Goal: Information Seeking & Learning: Learn about a topic

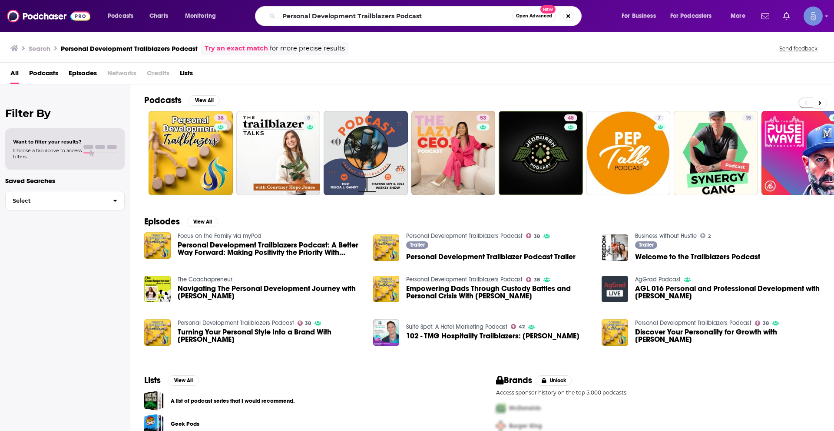
click at [327, 12] on input "Personal Development Trailblazers Podcast" at bounding box center [395, 16] width 233 height 14
drag, startPoint x: 0, startPoint y: 0, endPoint x: 327, endPoint y: 12, distance: 327.0
click at [327, 12] on input "Personal Development Trailblazers Podcast" at bounding box center [395, 16] width 233 height 14
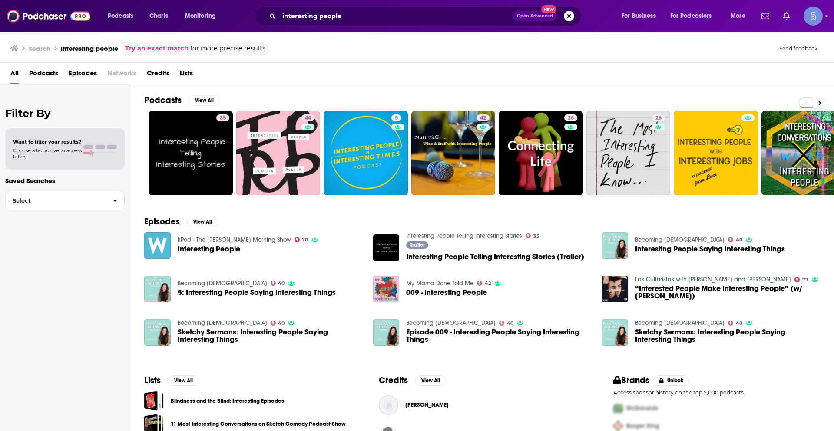
click at [53, 76] on span "Podcasts" at bounding box center [43, 75] width 29 height 18
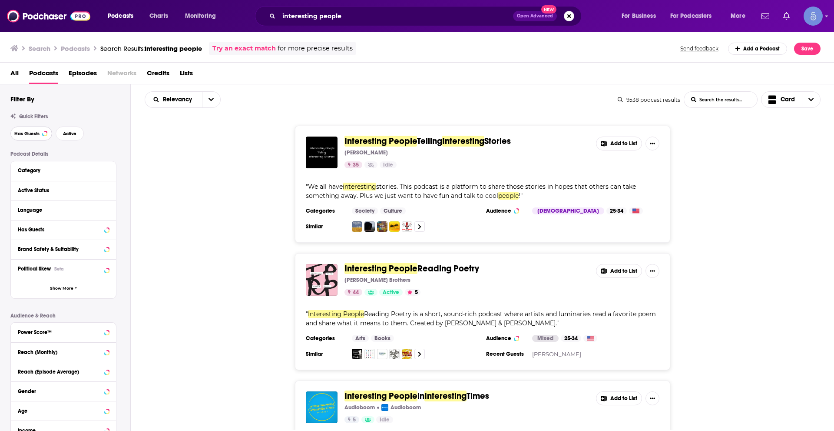
click at [40, 134] on button "Has Guests" at bounding box center [31, 133] width 42 height 14
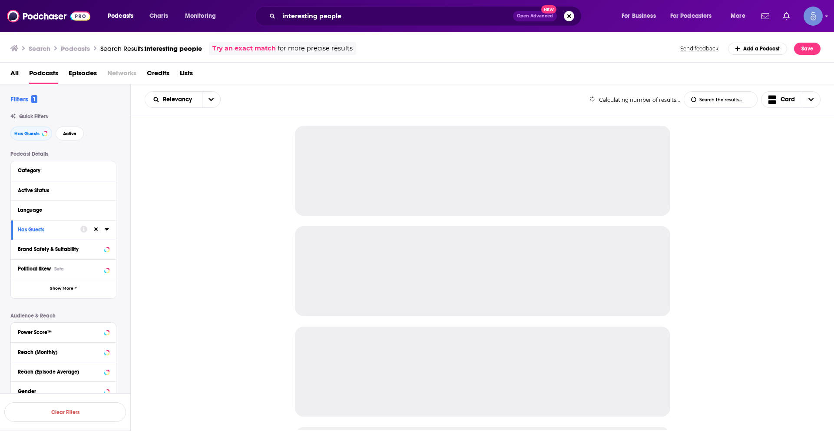
click at [92, 139] on div "Has Guests Active" at bounding box center [70, 133] width 120 height 14
click at [77, 138] on button "Active" at bounding box center [70, 133] width 28 height 14
click at [108, 208] on icon at bounding box center [107, 209] width 4 height 7
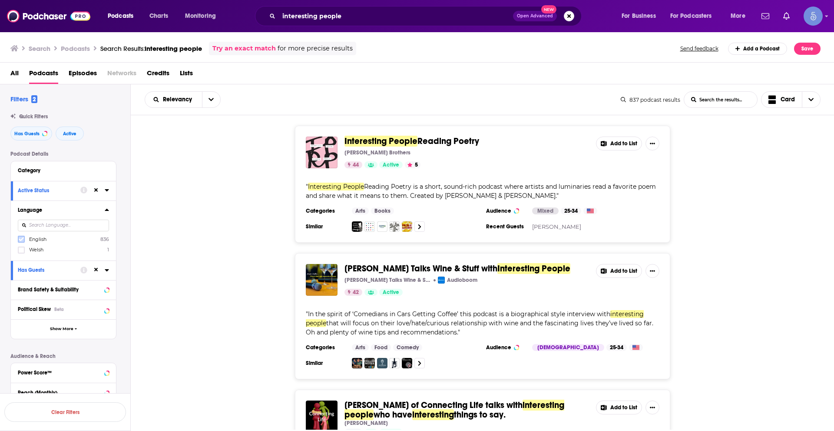
click at [23, 236] on icon at bounding box center [21, 238] width 5 height 5
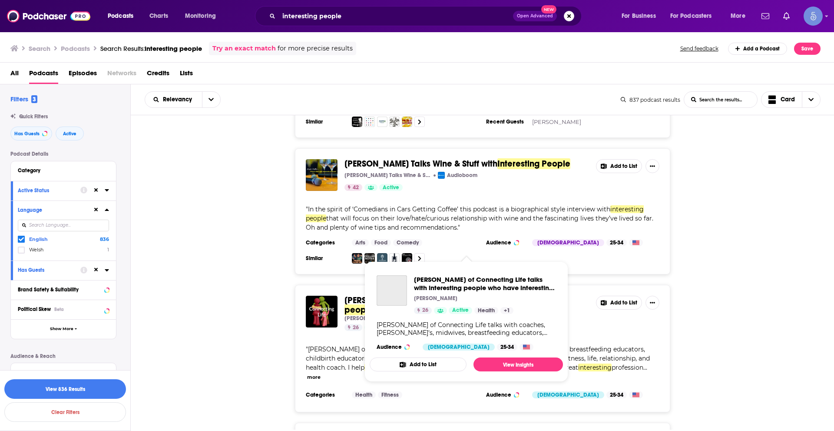
scroll to position [87, 0]
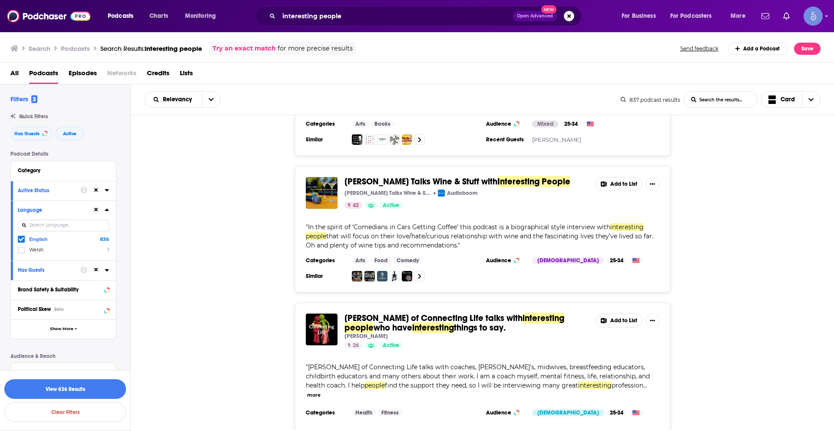
click at [75, 387] on button "View 836 Results" at bounding box center [65, 389] width 122 height 20
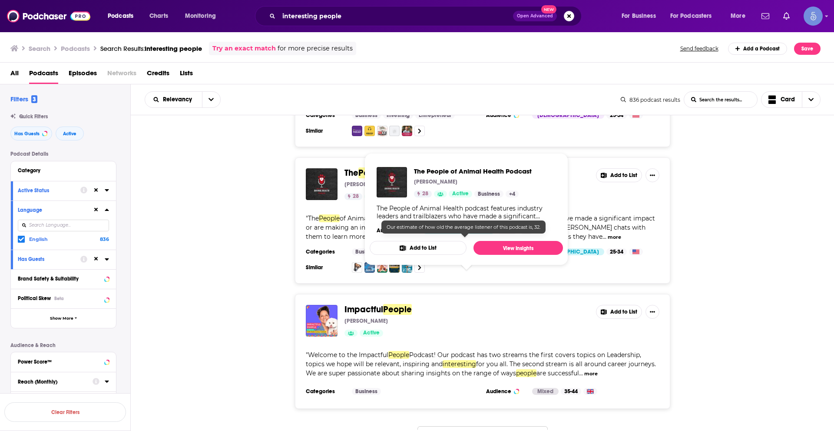
scroll to position [3022, 0]
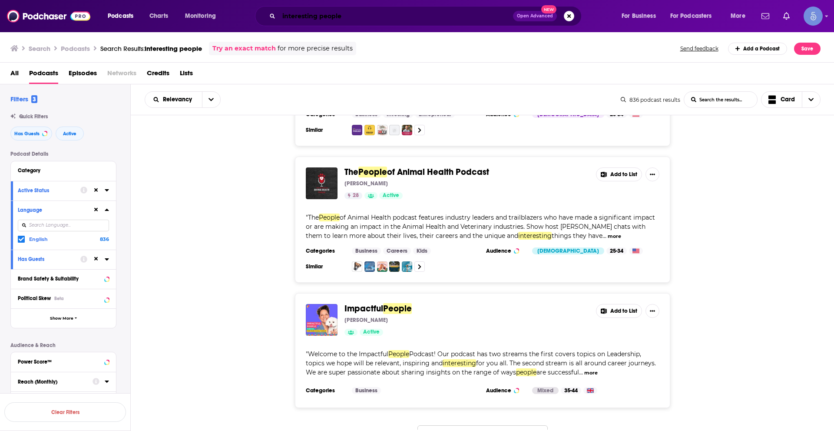
click at [329, 13] on input "interesting people" at bounding box center [396, 16] width 234 height 14
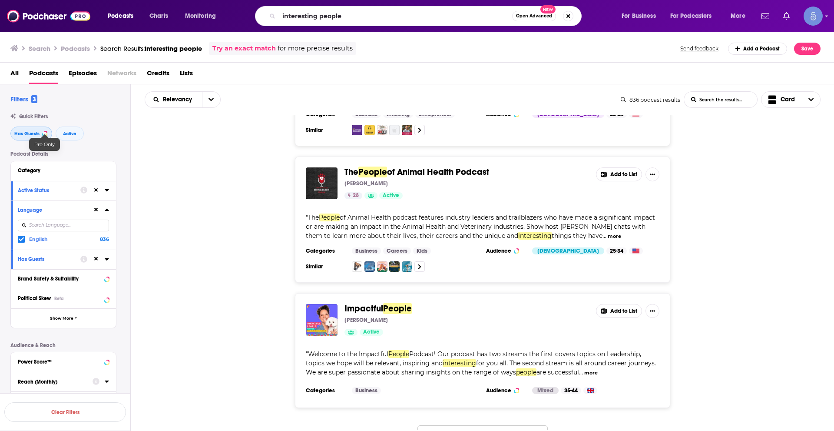
click at [23, 134] on span "Has Guests" at bounding box center [26, 133] width 25 height 5
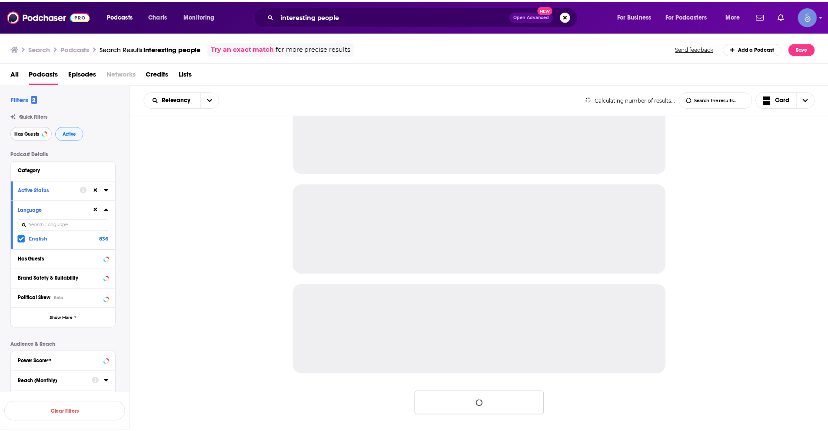
scroll to position [744, 0]
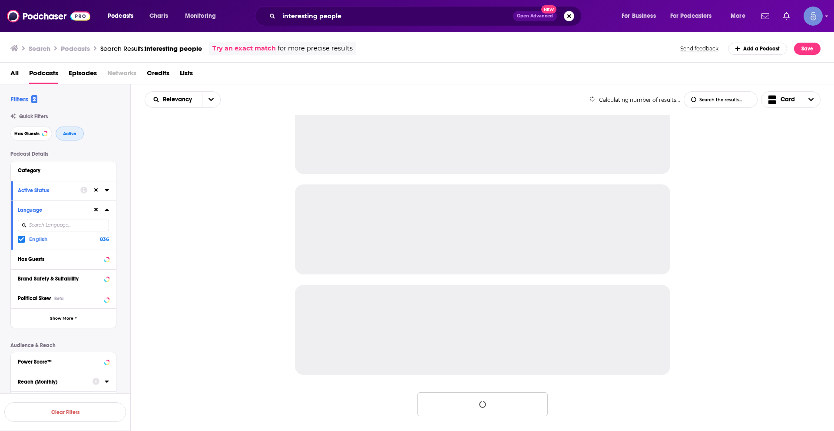
click at [69, 133] on span "Active" at bounding box center [69, 133] width 13 height 5
click at [98, 208] on icon at bounding box center [96, 210] width 4 height 6
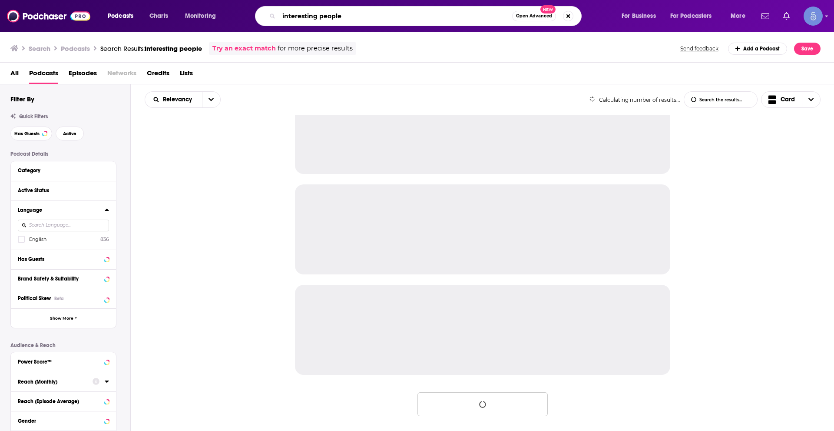
click at [315, 19] on input "interesting people" at bounding box center [395, 16] width 233 height 14
paste input "Thinking Caps"
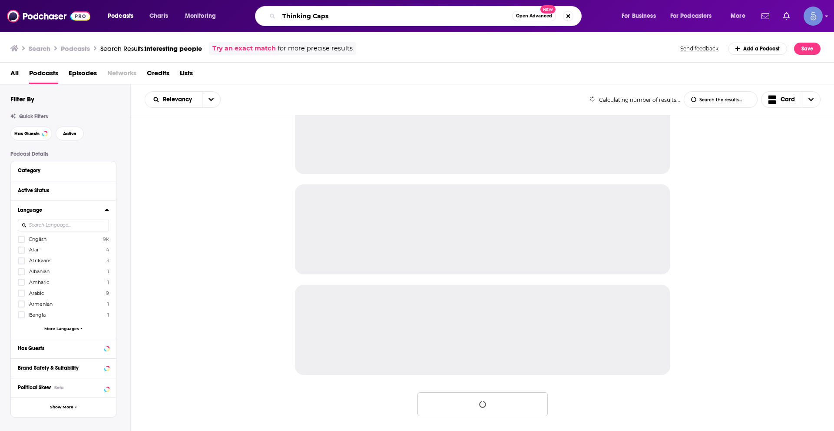
type input "Thinking Caps"
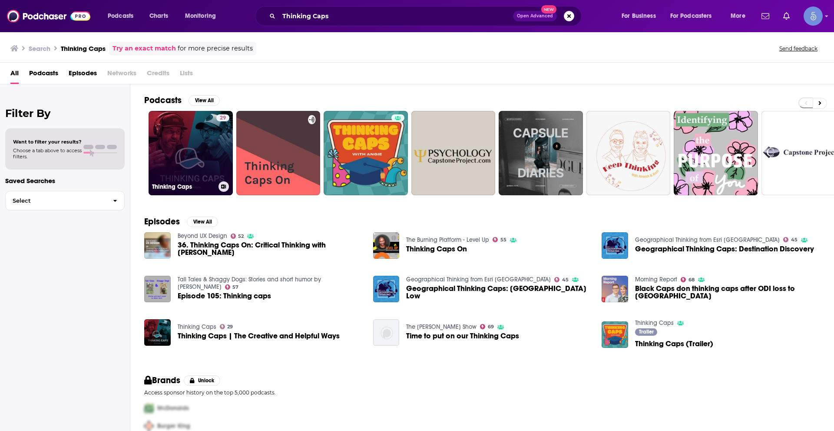
click at [191, 147] on link "29 Thinking Caps" at bounding box center [191, 153] width 84 height 84
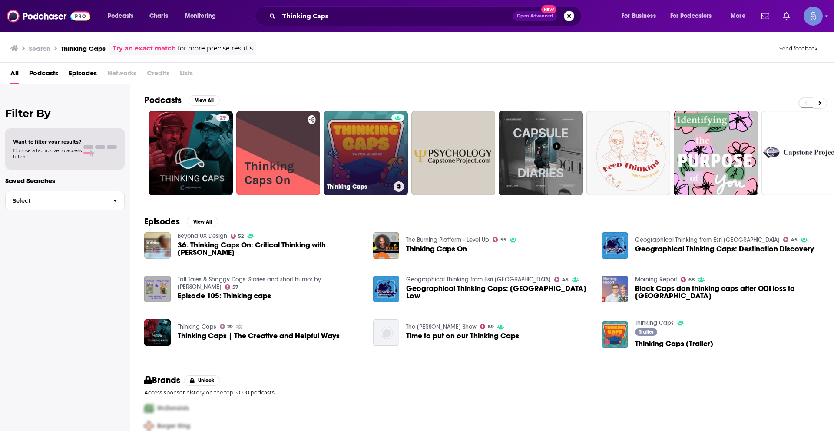
click at [364, 154] on link "Thinking Caps" at bounding box center [366, 153] width 84 height 84
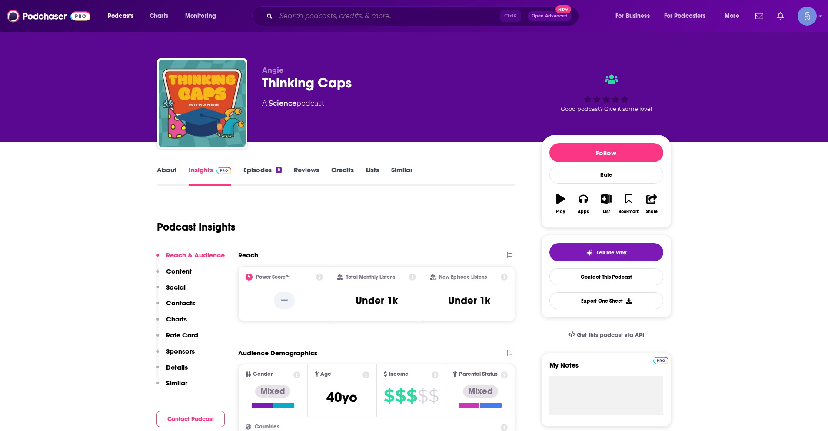
click at [316, 14] on input "Search podcasts, credits, & more..." at bounding box center [388, 16] width 224 height 14
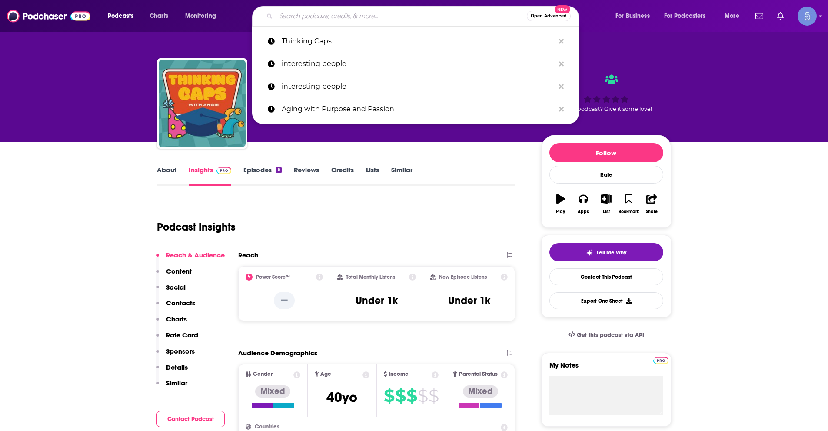
paste input "Your Brain Explained"
type input "Your Brain Explained"
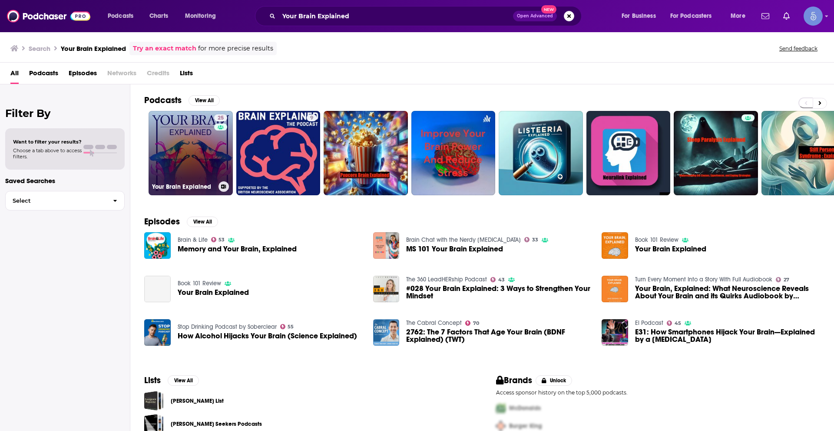
click at [199, 167] on link "25 Your Brain Explained" at bounding box center [191, 153] width 84 height 84
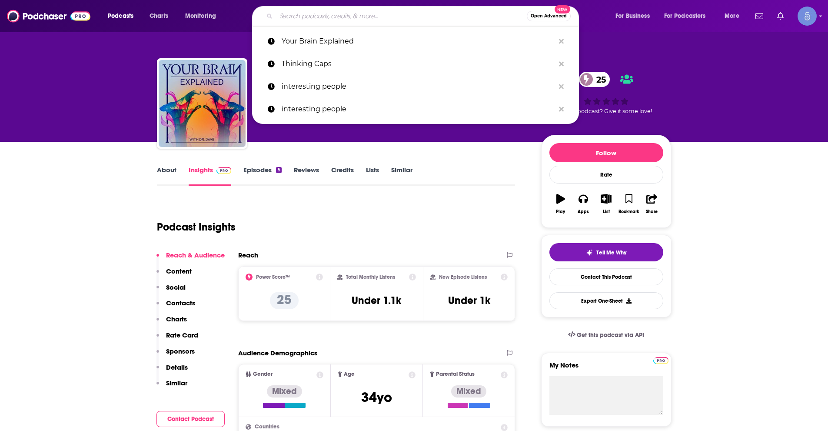
click at [325, 13] on input "Search podcasts, credits, & more..." at bounding box center [401, 16] width 251 height 14
paste input "Storytime with Kayla Jade"
type input "Storytime with Kayla Jade"
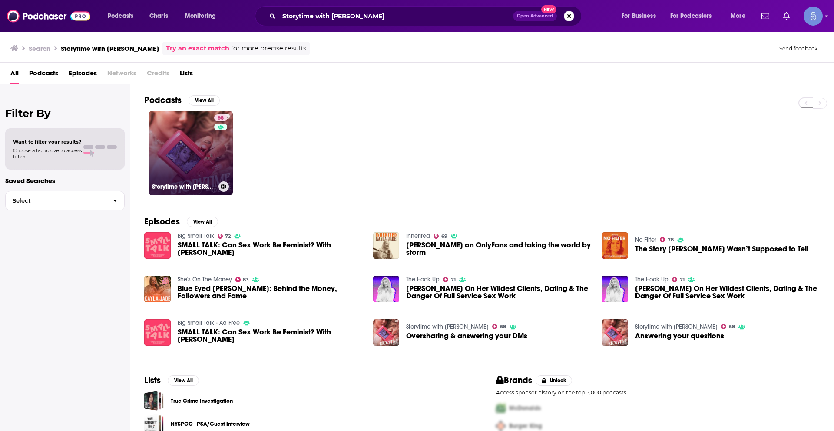
click at [202, 154] on link "68 Storytime with Kayla Jade" at bounding box center [191, 153] width 84 height 84
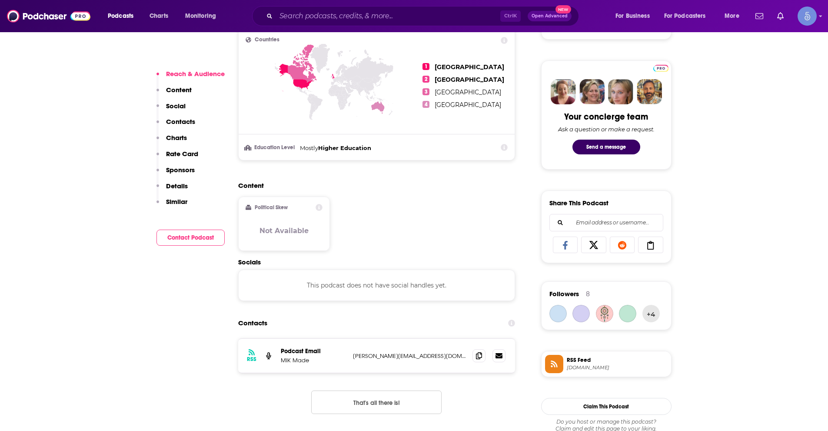
scroll to position [521, 0]
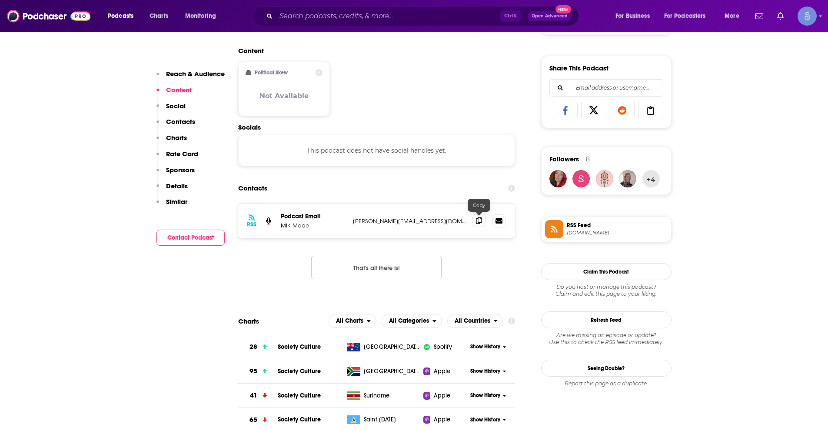
click at [480, 222] on icon at bounding box center [479, 220] width 6 height 7
click at [338, 13] on input "Search podcasts, credits, & more..." at bounding box center [388, 16] width 224 height 14
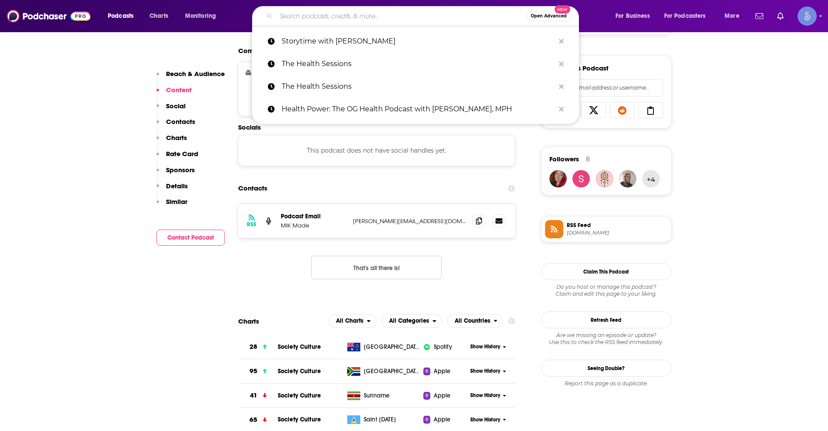
paste input "How Do You Cope?"
type input "How Do You Cope?"
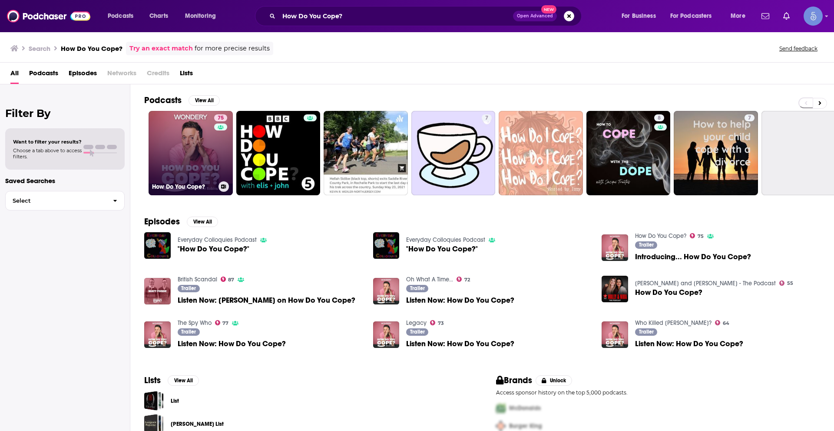
click at [215, 132] on div "75" at bounding box center [221, 147] width 15 height 67
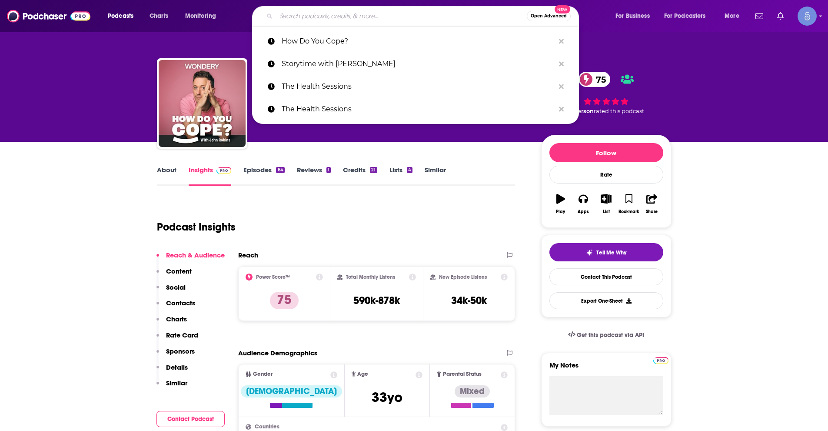
click at [357, 12] on input "Search podcasts, credits, & more..." at bounding box center [401, 16] width 251 height 14
paste input "Upstairs Neighbors"
type input "Upstairs Neighbors"
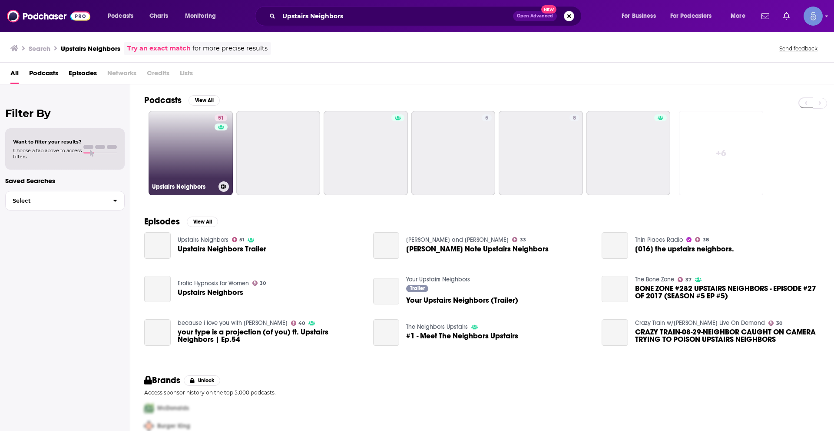
click at [206, 163] on link "51 Upstairs Neighbors" at bounding box center [191, 153] width 84 height 84
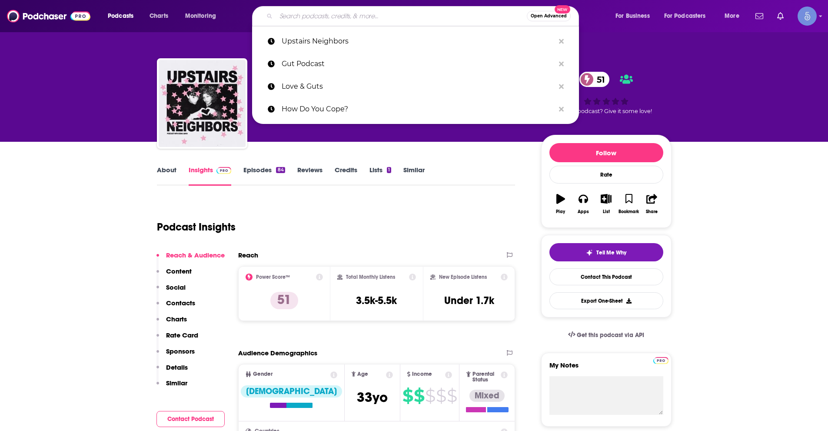
click at [301, 14] on input "Search podcasts, credits, & more..." at bounding box center [401, 16] width 251 height 14
paste input "Coffee and Tree Podcast"
type input "Coffee and Tree Podcast"
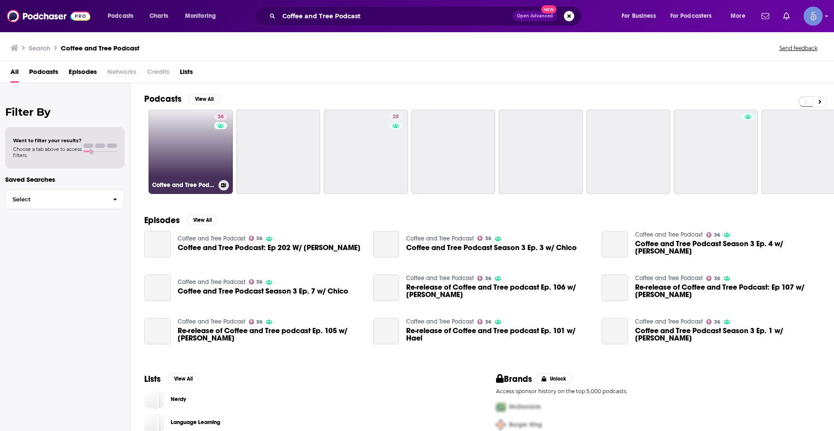
click at [214, 143] on div "36" at bounding box center [221, 146] width 15 height 67
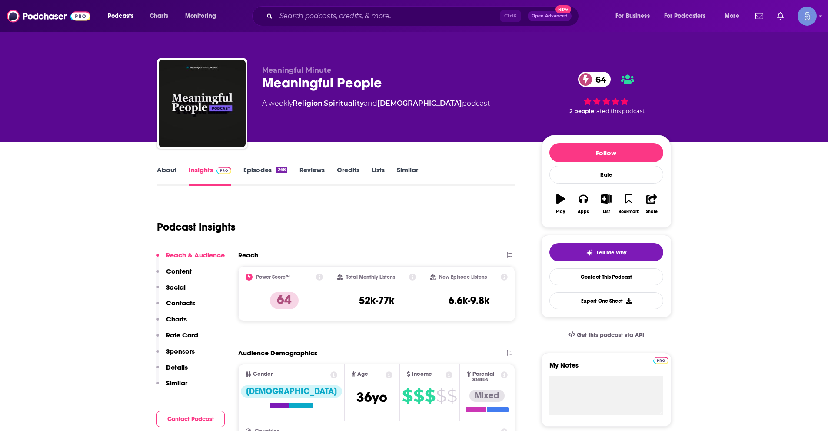
click at [170, 166] on link "About" at bounding box center [167, 176] width 20 height 20
